Goal: Transaction & Acquisition: Purchase product/service

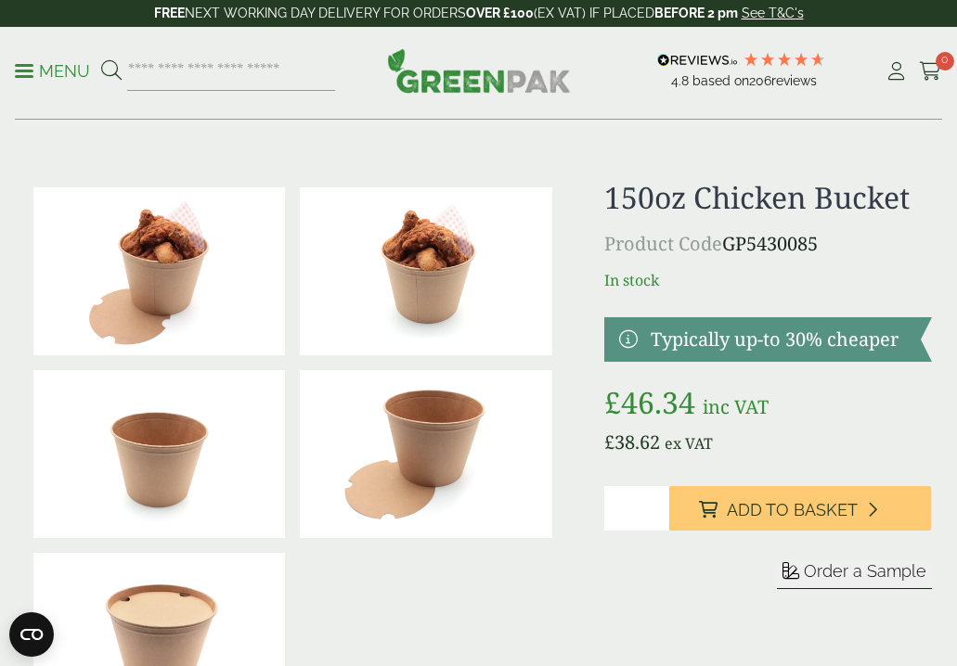
drag, startPoint x: 0, startPoint y: 0, endPoint x: 566, endPoint y: 200, distance: 600.2
click at [541, 200] on div at bounding box center [479, 454] width 928 height 548
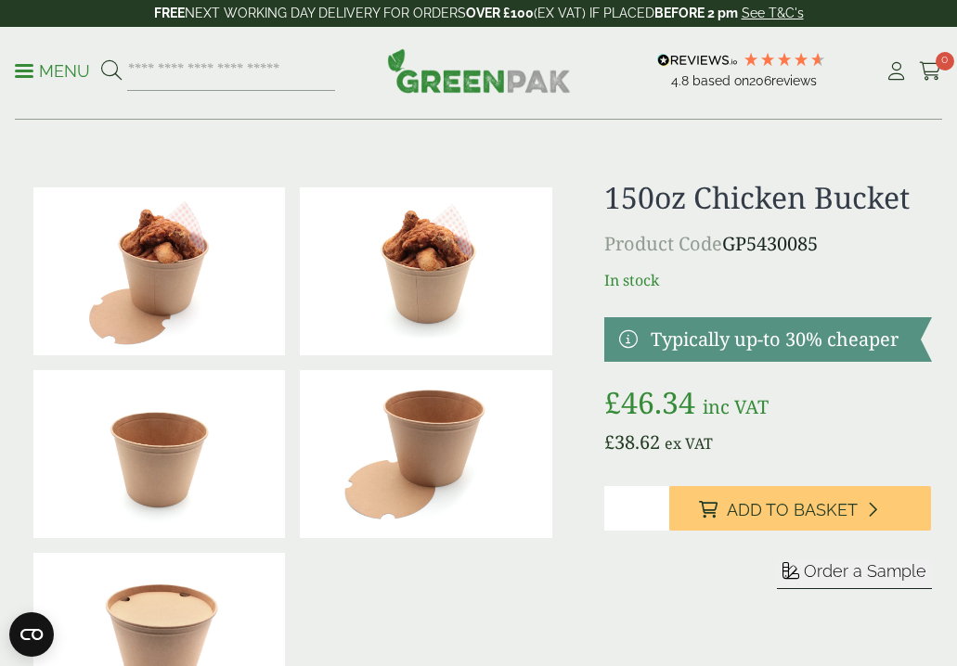
click at [839, 197] on h1 "150oz Chicken Bucket" at bounding box center [768, 197] width 328 height 35
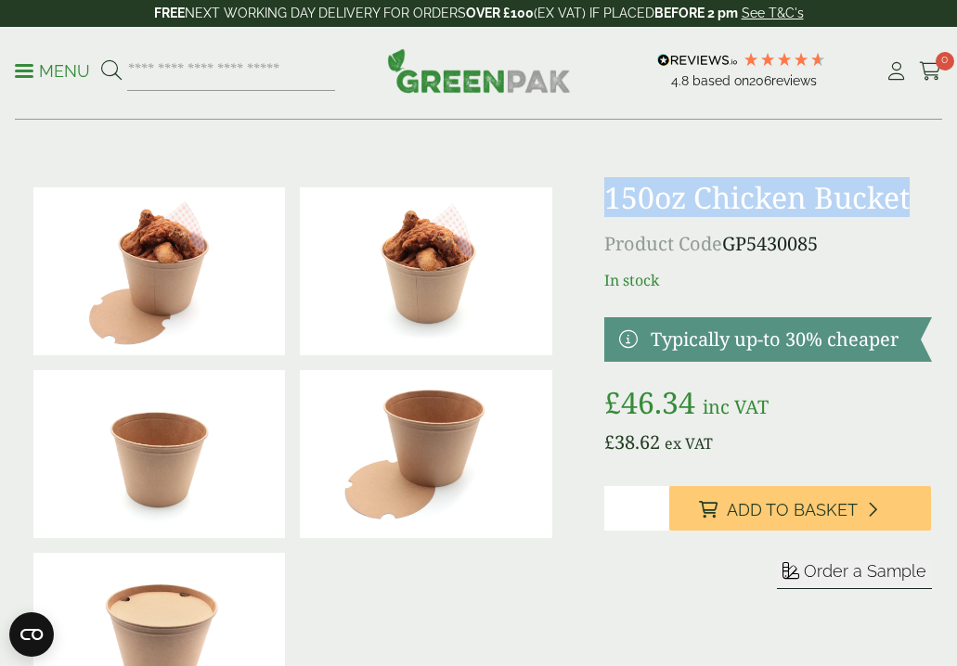
click at [839, 197] on h1 "150oz Chicken Bucket" at bounding box center [768, 197] width 328 height 35
copy div "150oz Chicken Bucket"
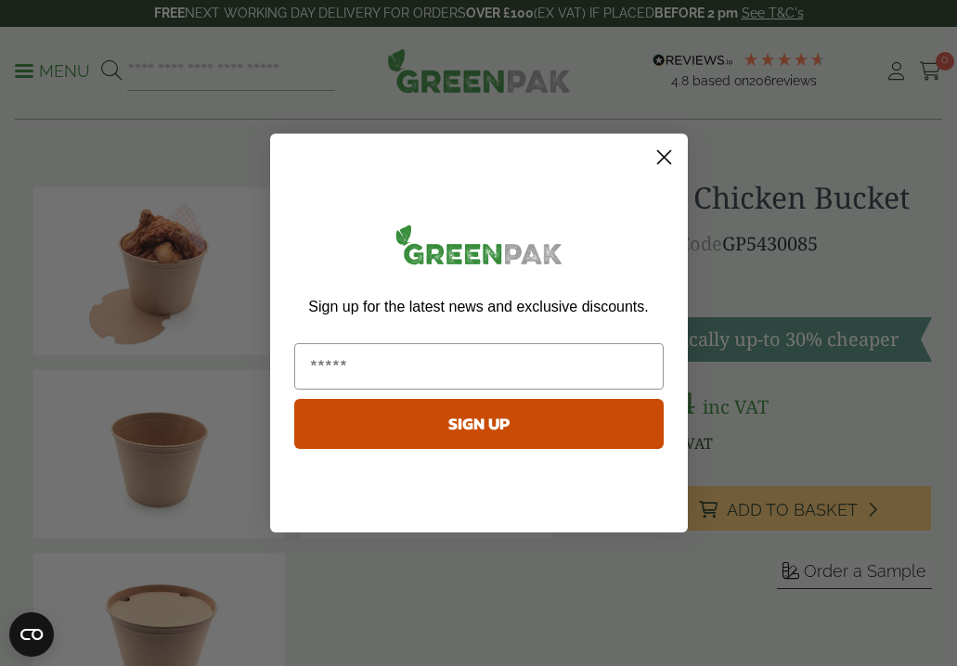
click at [660, 158] on circle "Close dialog" at bounding box center [663, 157] width 31 height 31
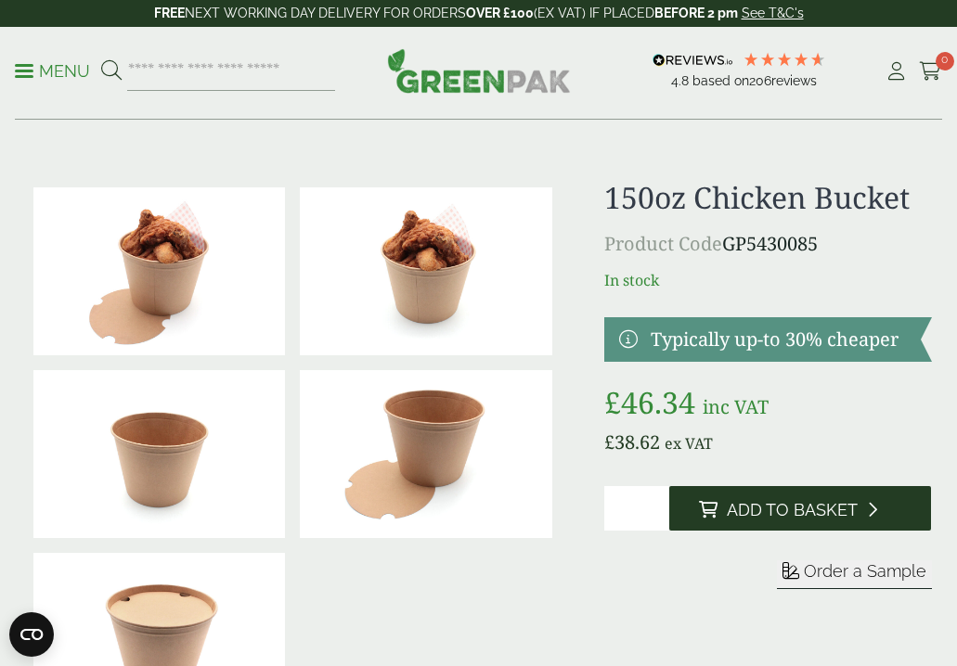
click at [789, 497] on button "Add to Basket" at bounding box center [800, 508] width 262 height 45
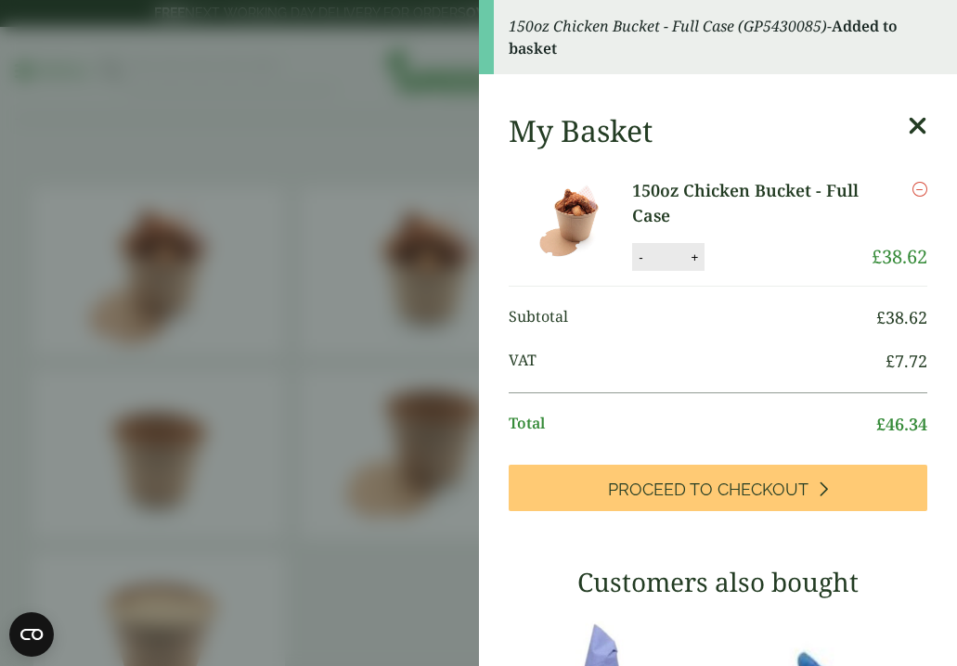
click at [917, 131] on icon at bounding box center [917, 126] width 19 height 26
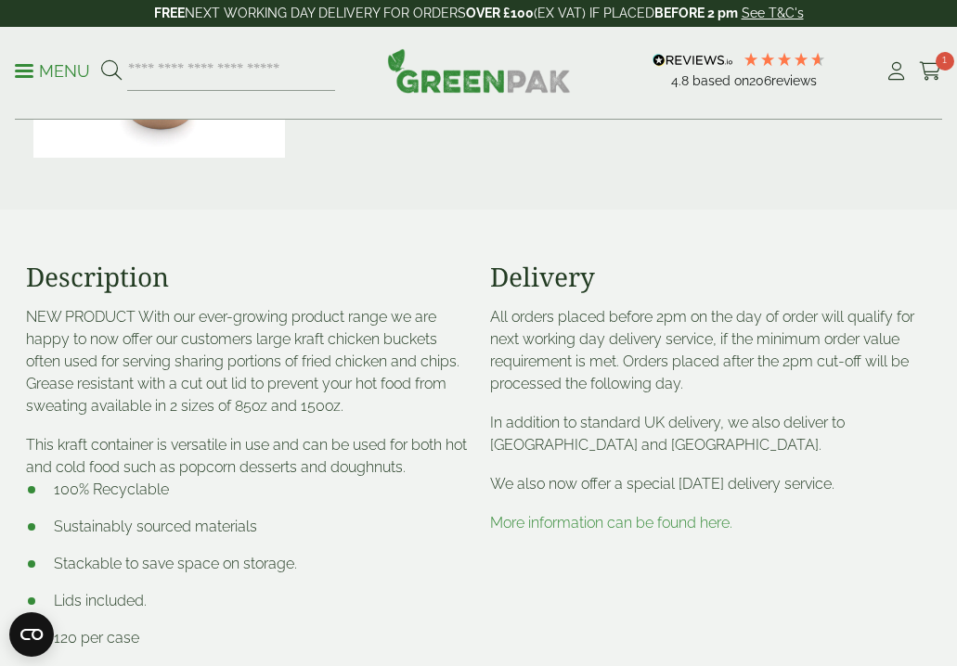
scroll to position [673, 0]
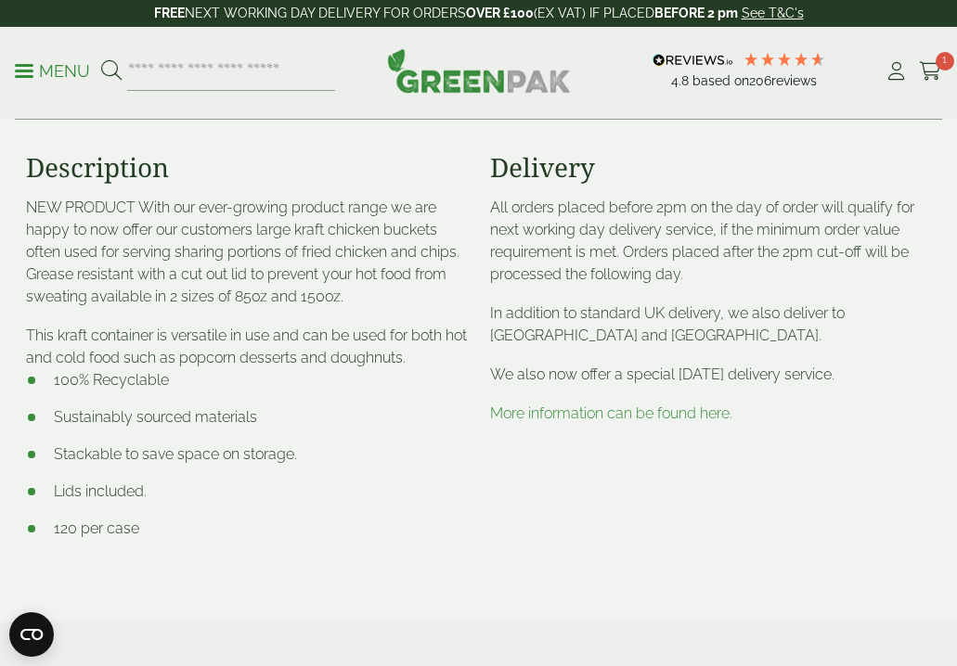
click at [617, 414] on link "More information can be found here." at bounding box center [611, 414] width 242 height 18
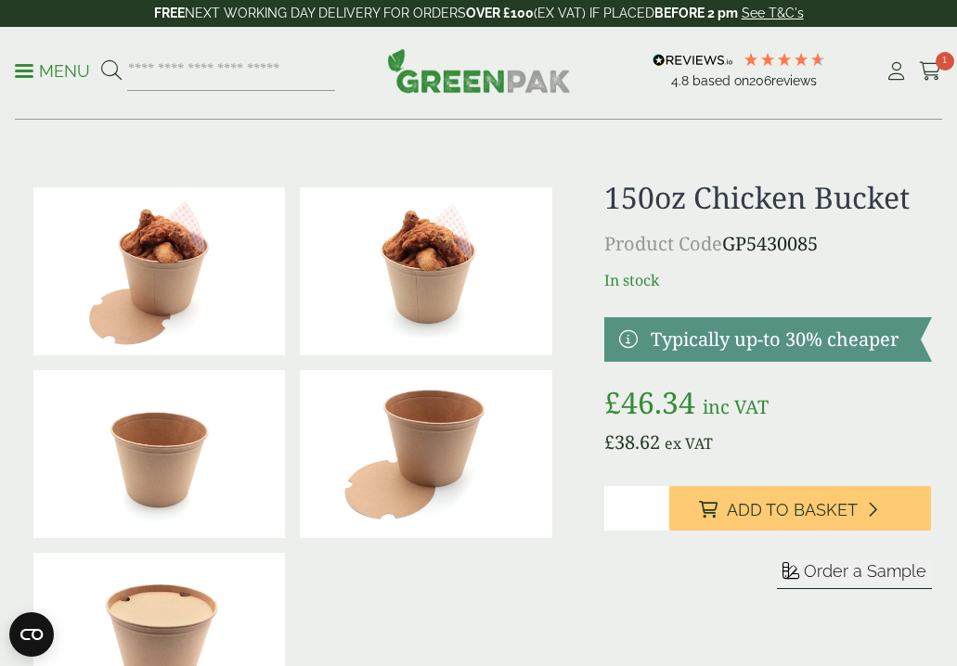
scroll to position [0, 0]
click at [206, 277] on img at bounding box center [159, 271] width 252 height 168
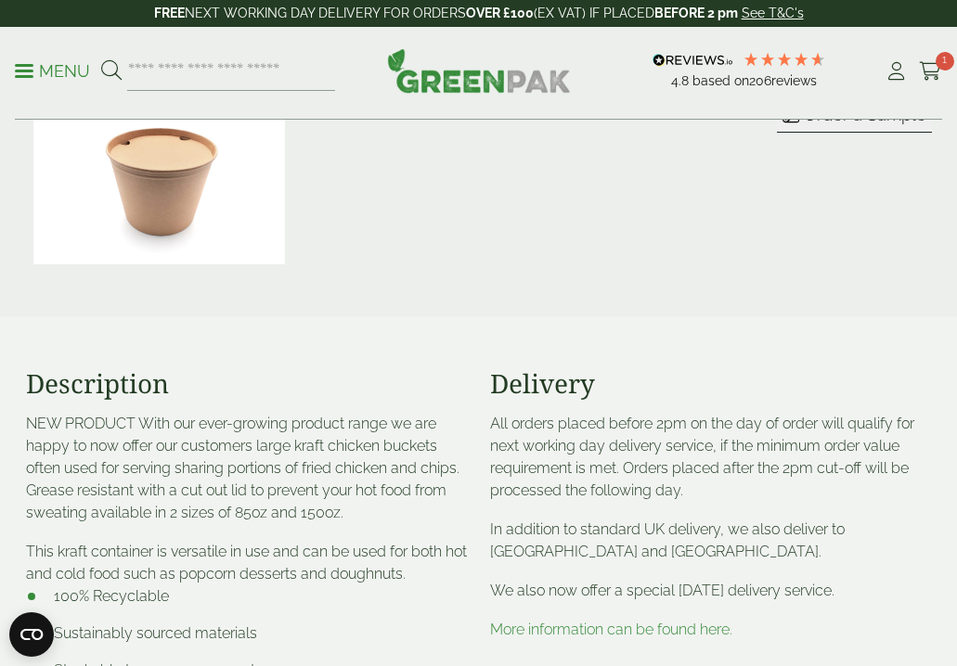
scroll to position [517, 0]
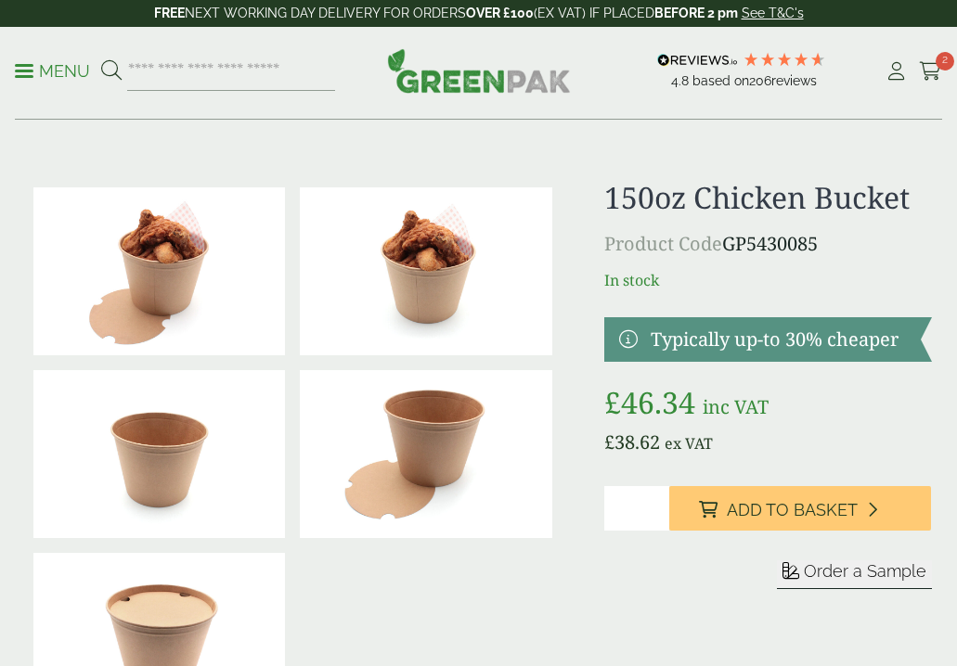
click at [824, 248] on div "150oz Chicken Bucket Product Code GP5430085 In stock Typically up-to 30% cheape…" at bounding box center [768, 454] width 328 height 548
click at [831, 287] on p "In stock" at bounding box center [768, 280] width 328 height 22
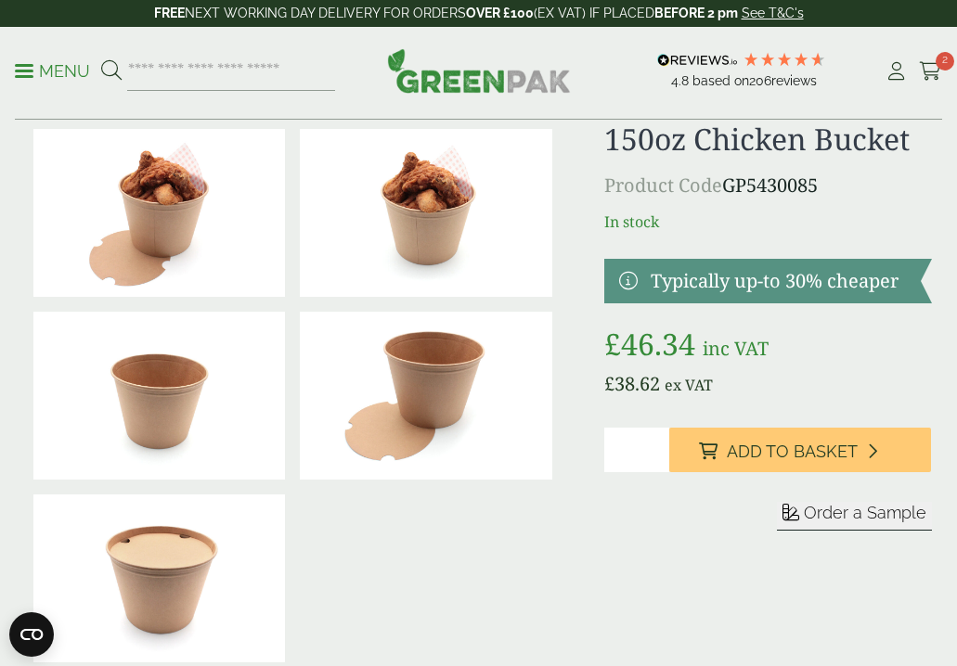
scroll to position [65, 0]
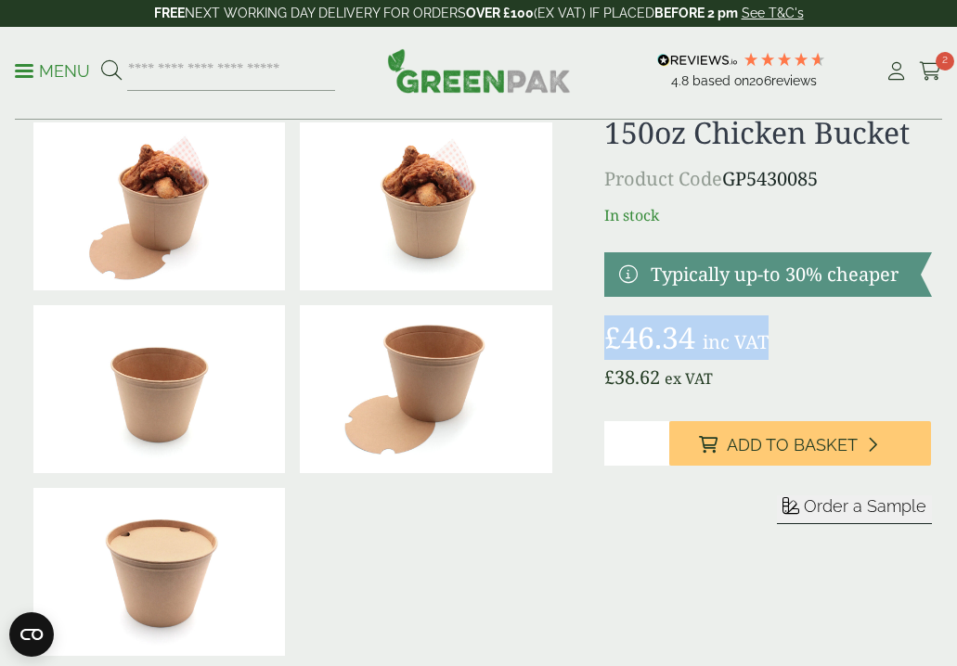
drag, startPoint x: 787, startPoint y: 339, endPoint x: 604, endPoint y: 335, distance: 182.9
click at [604, 335] on p "£ 46.34 inc VAT" at bounding box center [768, 338] width 328 height 45
copy p "£ 46.34 inc VAT"
